Goal: Check status

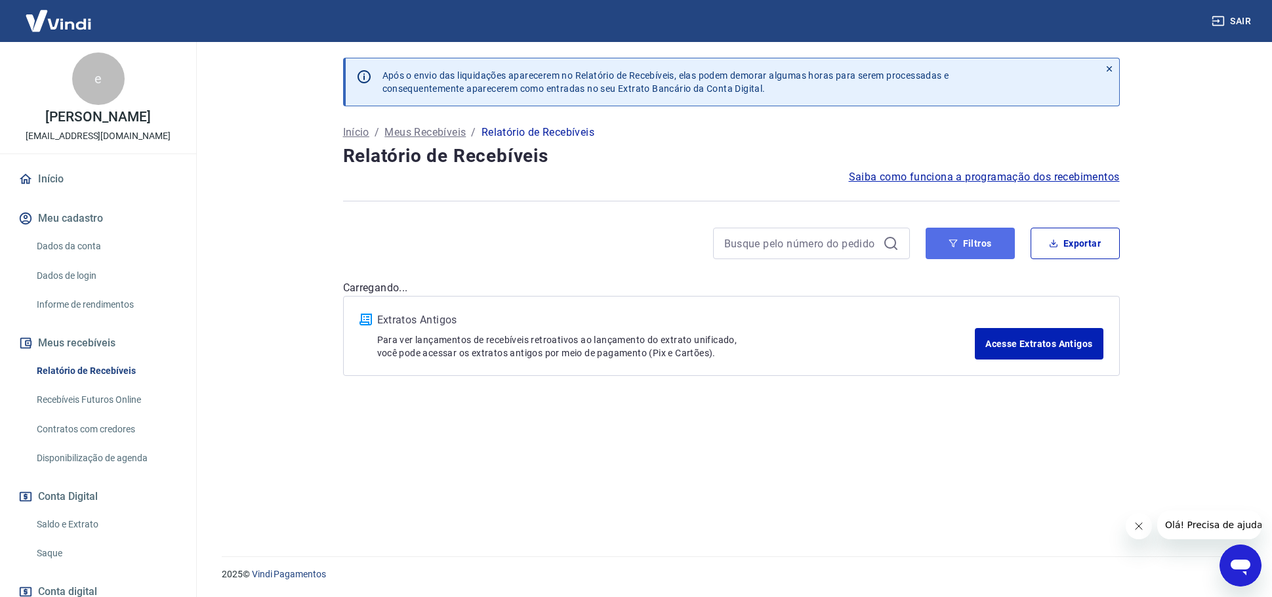
click at [999, 243] on button "Filtros" at bounding box center [969, 243] width 89 height 31
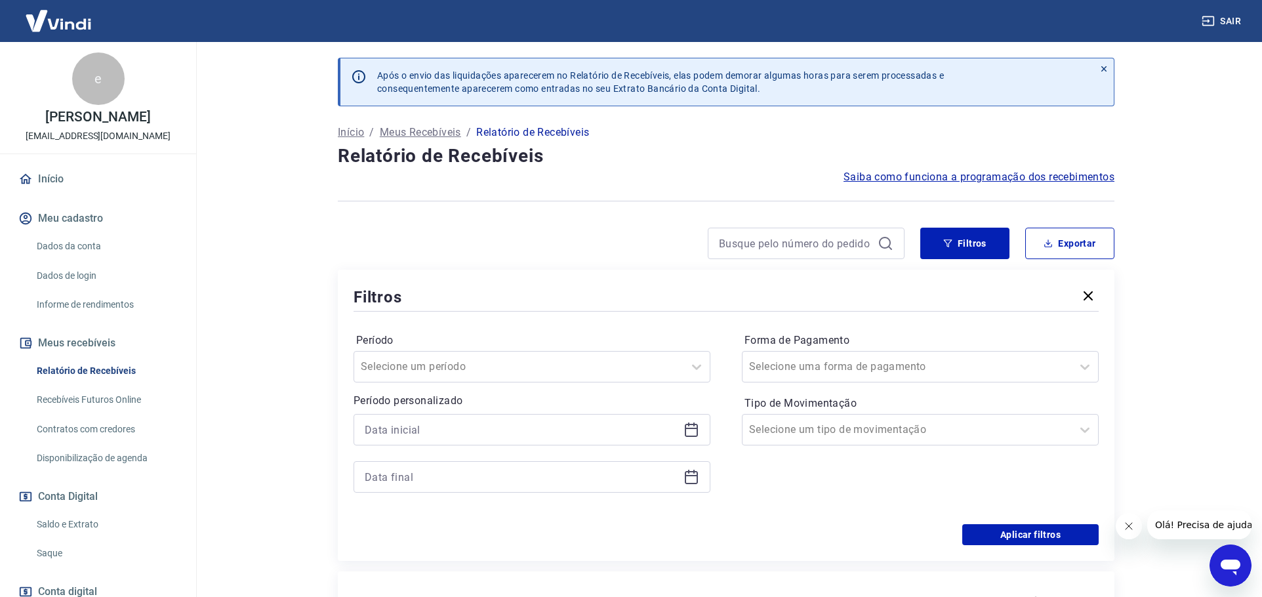
click at [691, 427] on icon at bounding box center [691, 430] width 16 height 16
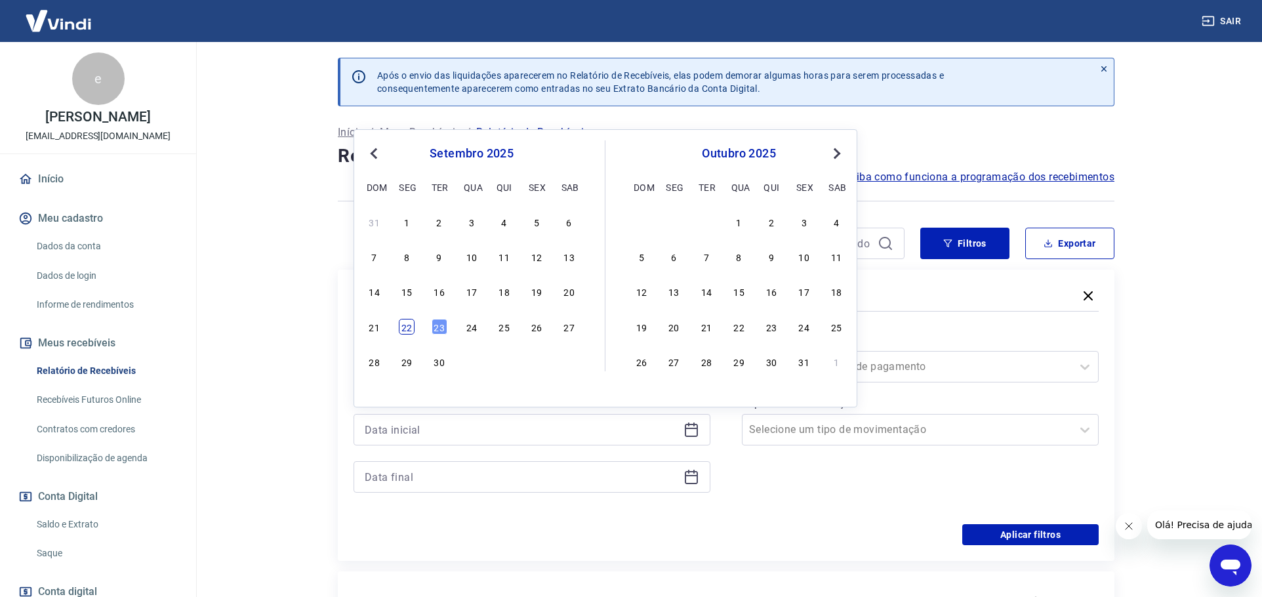
click at [407, 323] on div "22" at bounding box center [407, 327] width 16 height 16
type input "[DATE]"
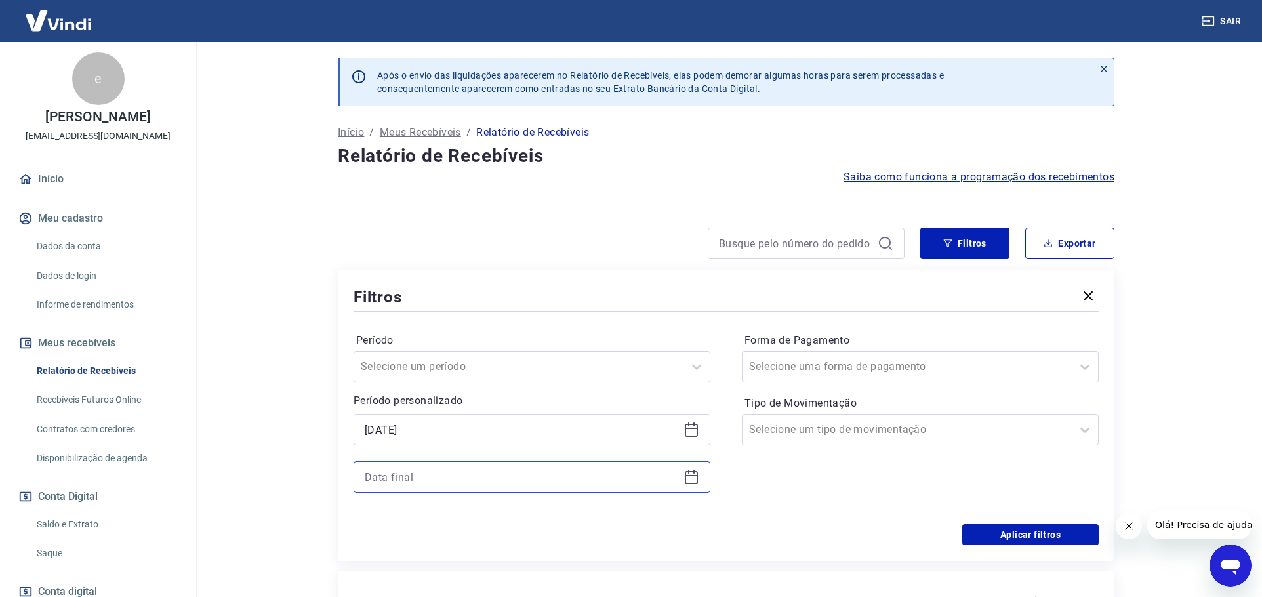
click at [416, 479] on input at bounding box center [521, 477] width 313 height 20
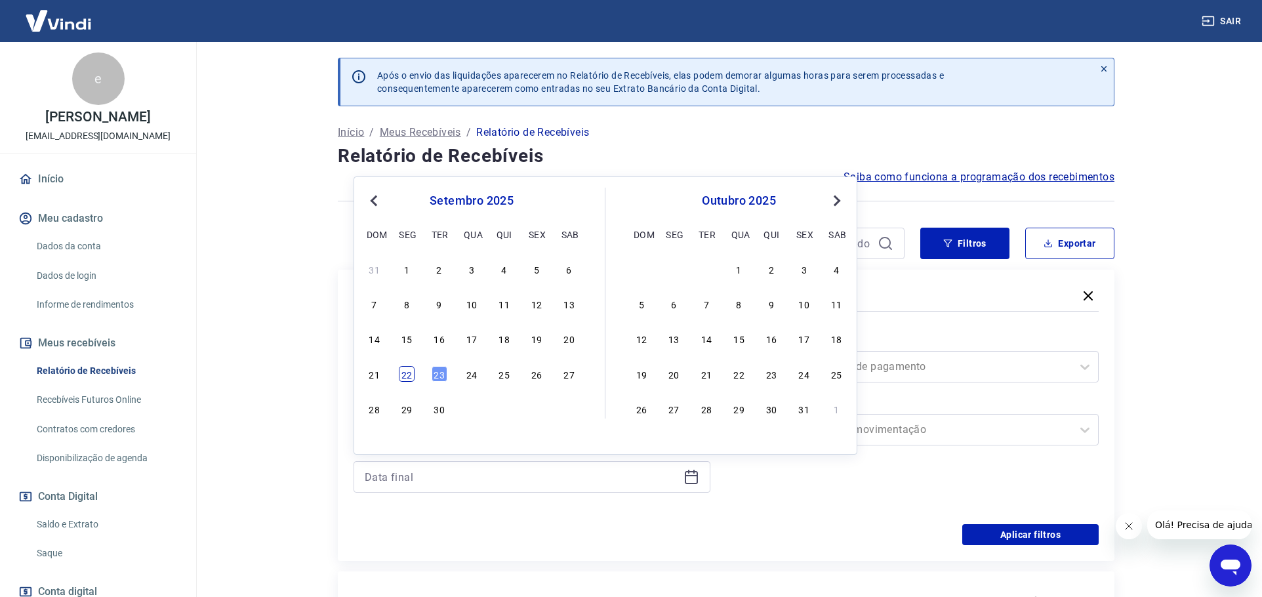
click at [403, 374] on div "22" at bounding box center [407, 374] width 16 height 16
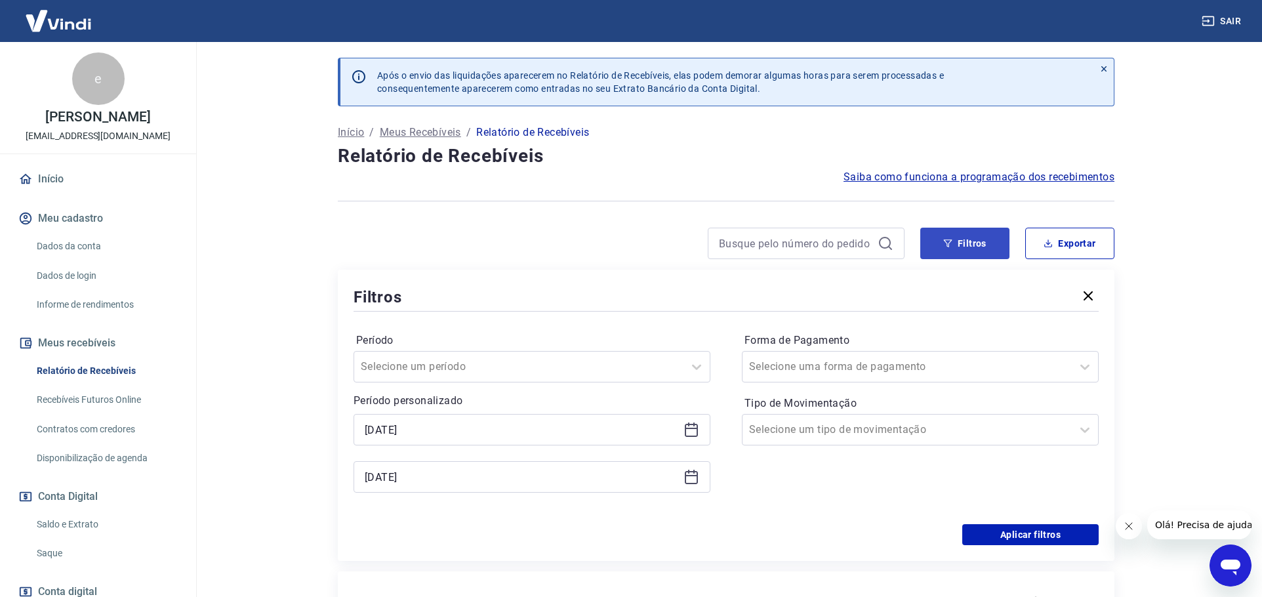
type input "[DATE]"
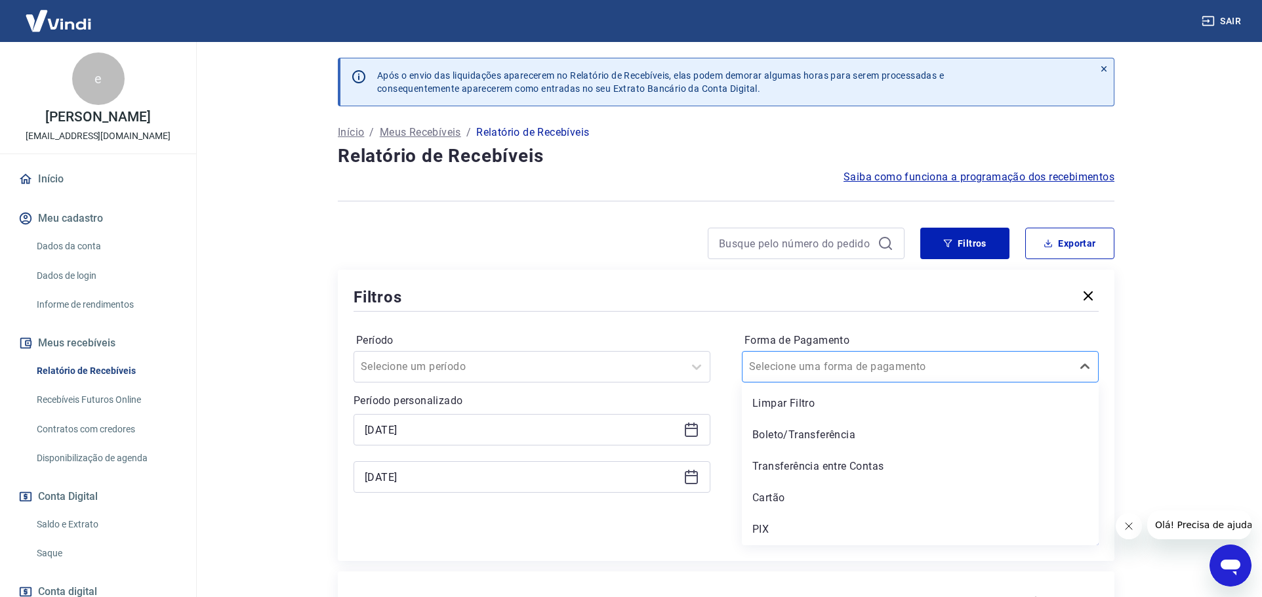
click at [954, 372] on div at bounding box center [907, 366] width 316 height 18
click at [708, 523] on div "Período Selecione um período Período personalizado Selected date: [DATE] [DATE]…" at bounding box center [725, 419] width 745 height 210
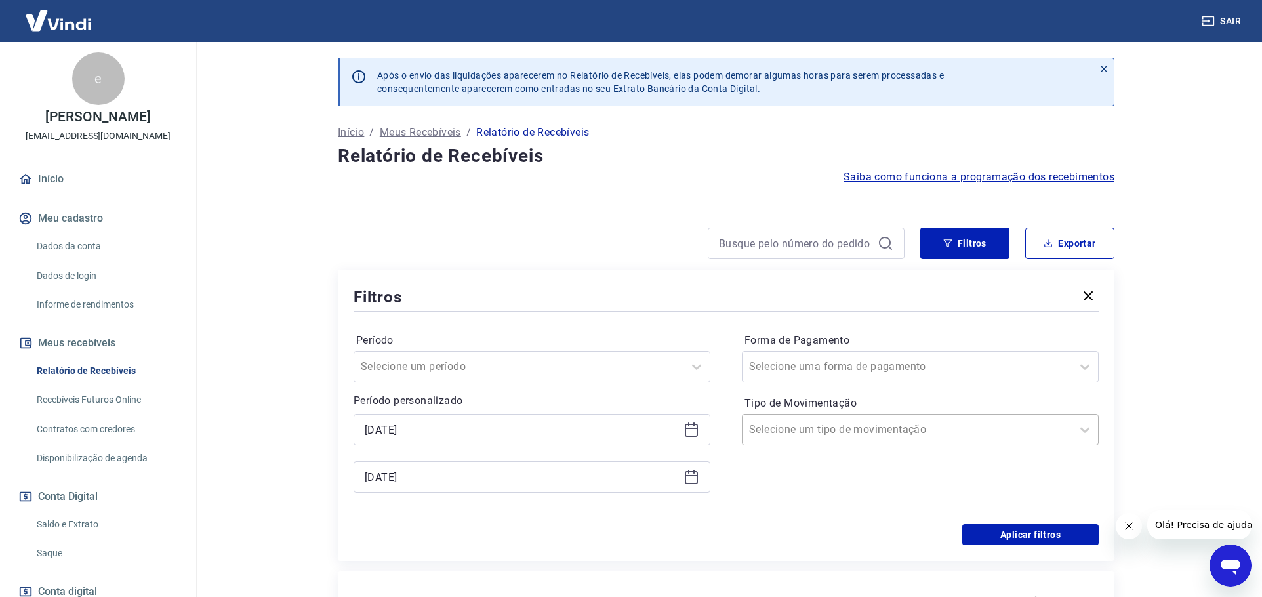
click at [815, 432] on input "Tipo de Movimentação" at bounding box center [815, 430] width 132 height 16
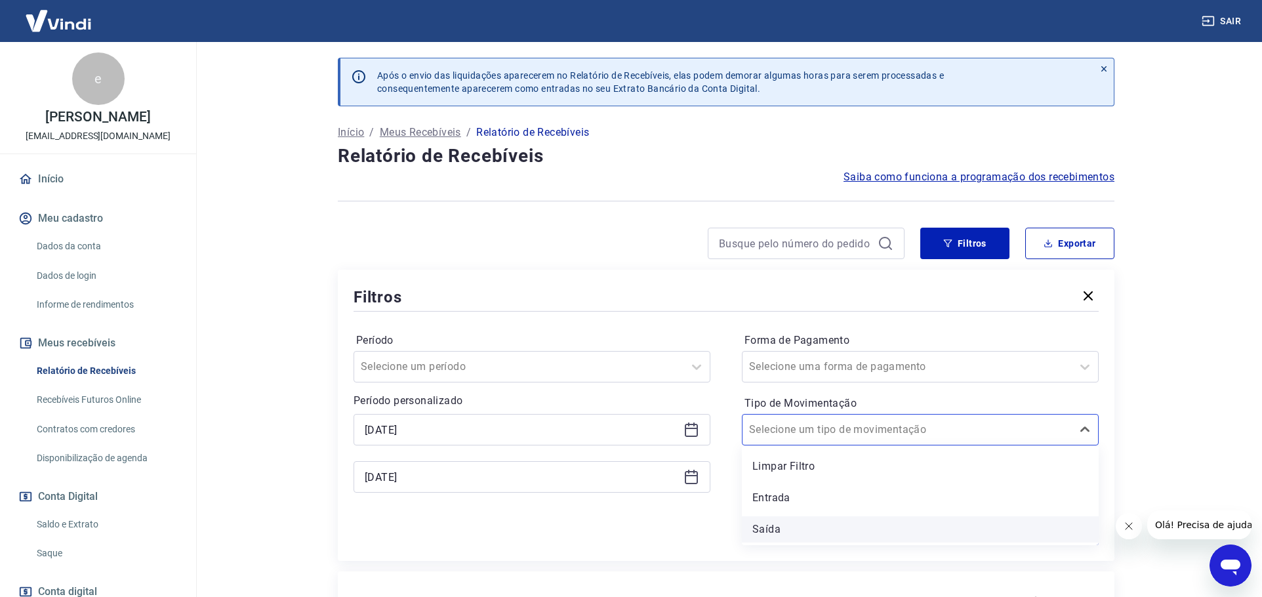
click at [763, 531] on div "Saída" at bounding box center [920, 529] width 357 height 26
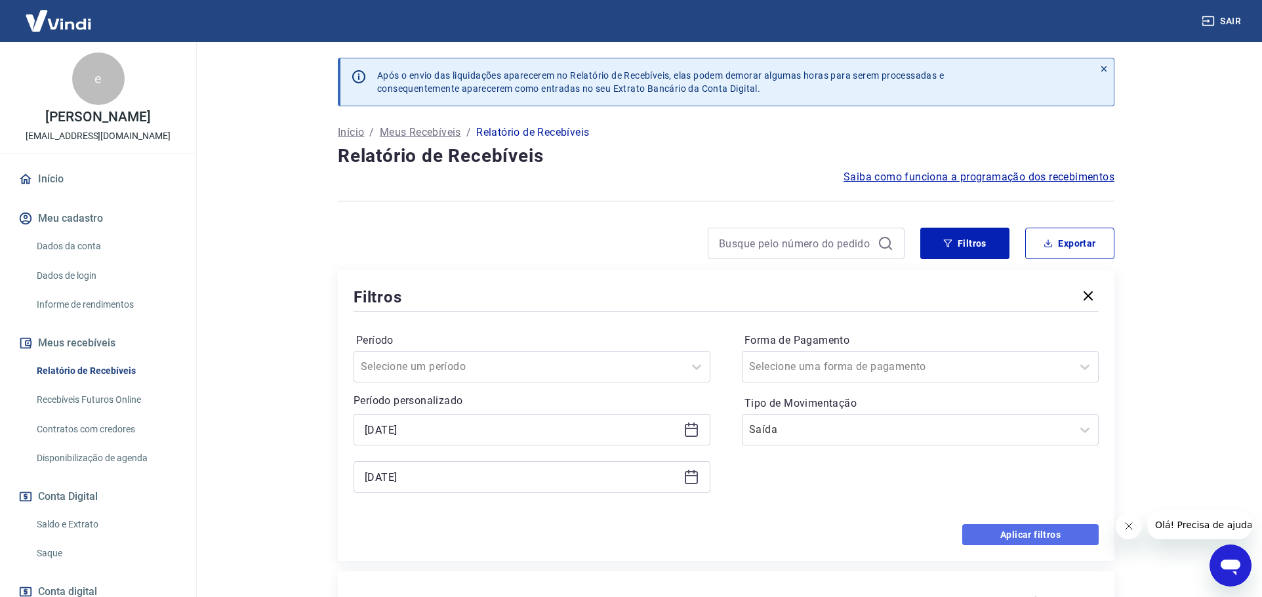
click at [1048, 536] on button "Aplicar filtros" at bounding box center [1030, 534] width 136 height 21
